Goal: Navigation & Orientation: Find specific page/section

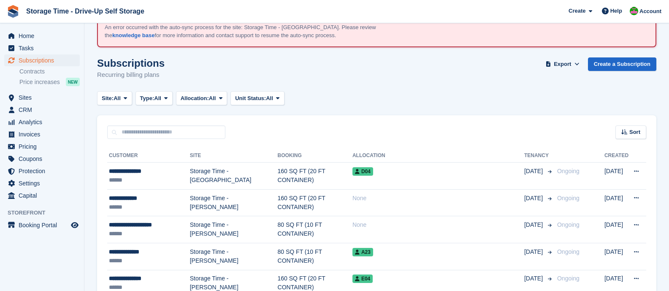
scroll to position [50, 0]
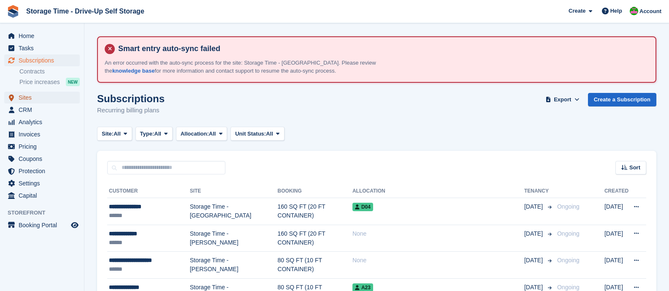
click at [25, 99] on span "Sites" at bounding box center [44, 98] width 51 height 12
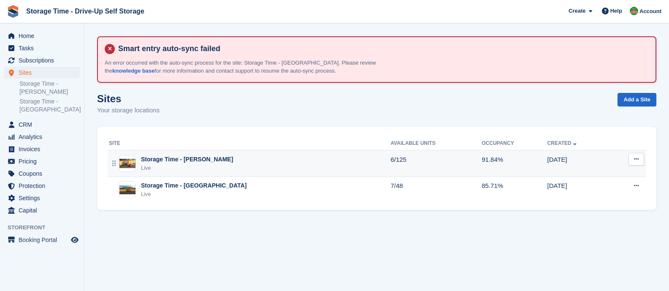
click at [199, 158] on div "Storage Time - [PERSON_NAME]" at bounding box center [187, 159] width 92 height 9
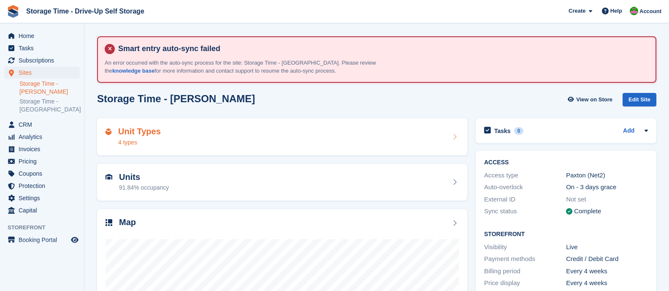
click at [190, 139] on div "Unit Types 4 types" at bounding box center [282, 137] width 353 height 20
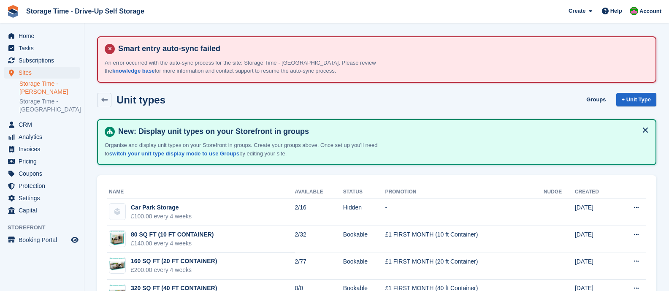
scroll to position [35, 0]
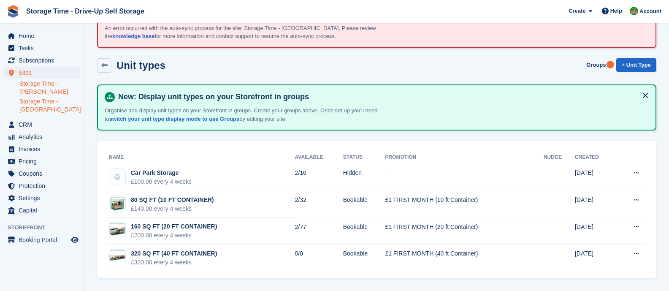
click at [39, 107] on link "Storage Time - [GEOGRAPHIC_DATA]" at bounding box center [49, 106] width 60 height 16
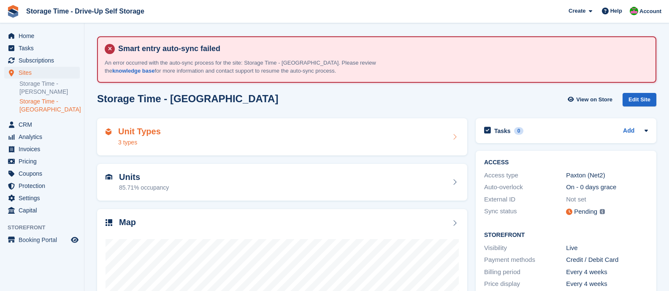
click at [238, 133] on div "Unit Types 3 types" at bounding box center [282, 137] width 353 height 20
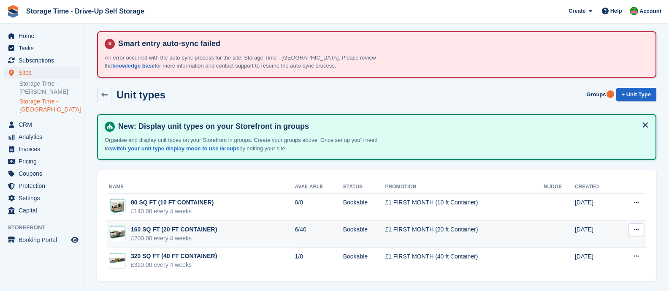
scroll to position [8, 0]
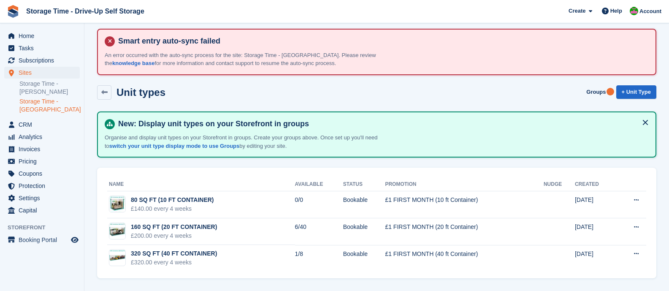
click at [647, 123] on button at bounding box center [646, 123] width 14 height 14
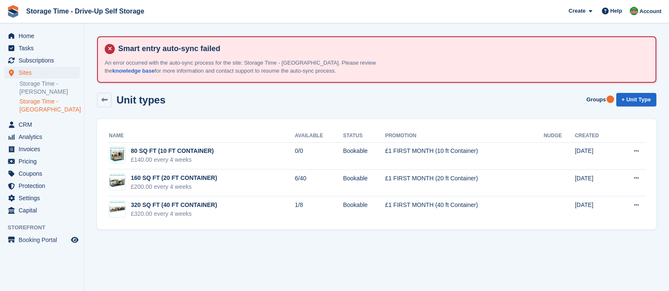
scroll to position [0, 0]
click at [38, 62] on span "Subscriptions" at bounding box center [44, 60] width 51 height 12
